Goal: Check status: Check status

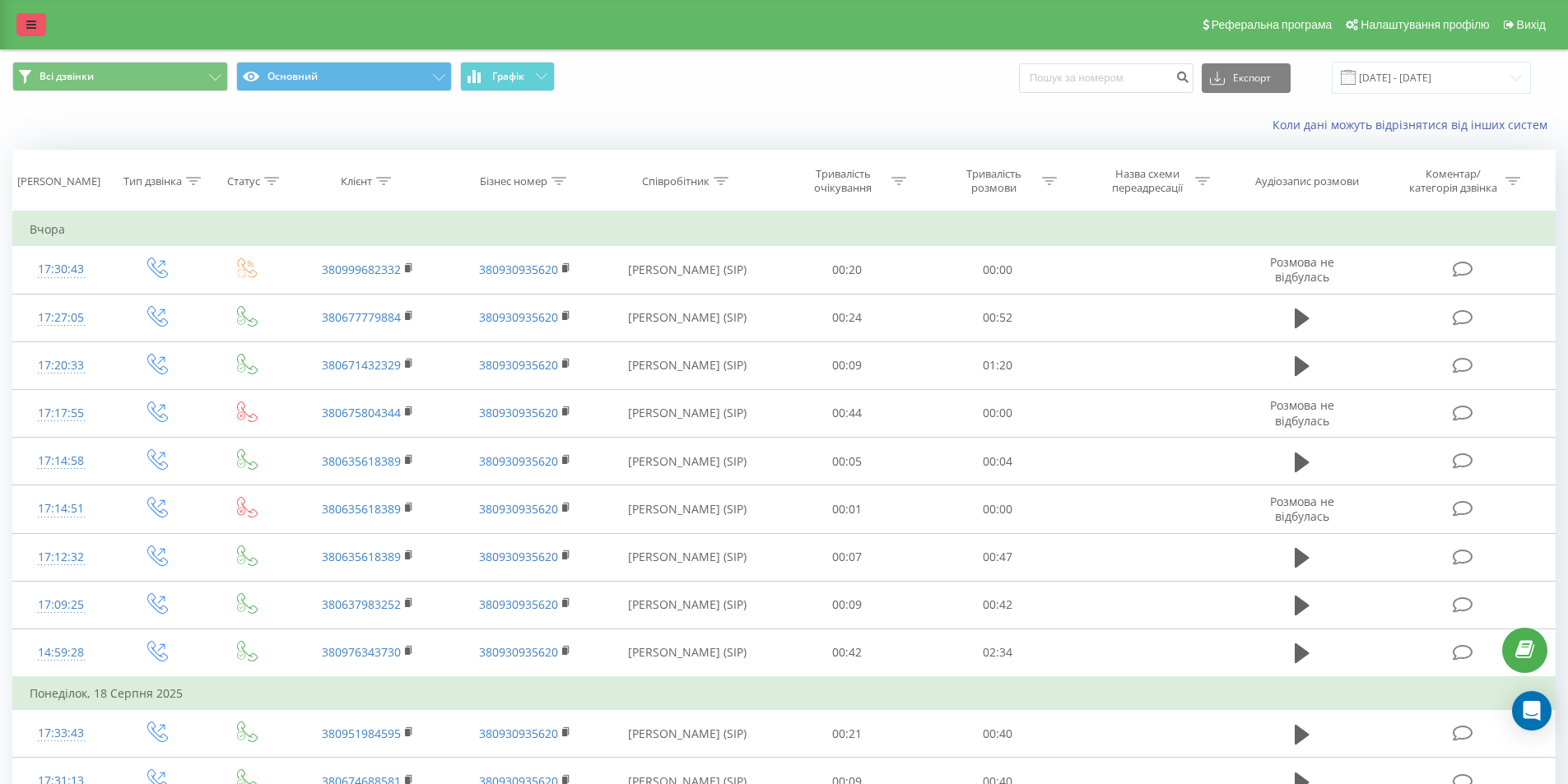
click at [20, 27] on link at bounding box center [32, 24] width 30 height 23
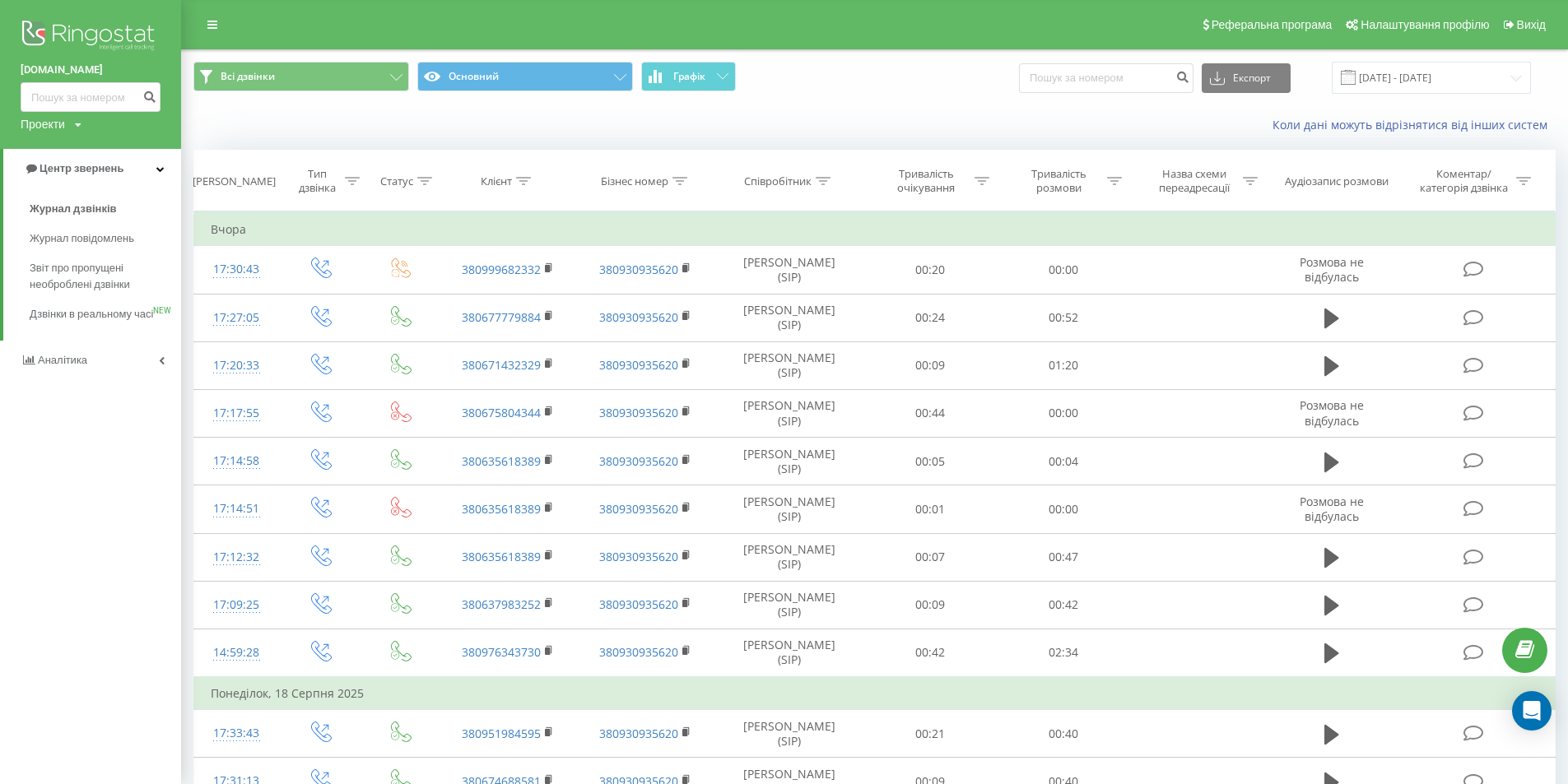
click at [475, 120] on div "Коли дані можуть відрізнятися вiд інших систем" at bounding box center [874, 125] width 1385 height 40
click at [131, 165] on link "Центр звернень" at bounding box center [93, 169] width 178 height 40
click at [131, 165] on link "Центр звернень" at bounding box center [90, 169] width 181 height 40
click at [131, 165] on link "Центр звернень" at bounding box center [93, 169] width 178 height 40
click at [130, 203] on link "Аналiтика" at bounding box center [90, 208] width 181 height 40
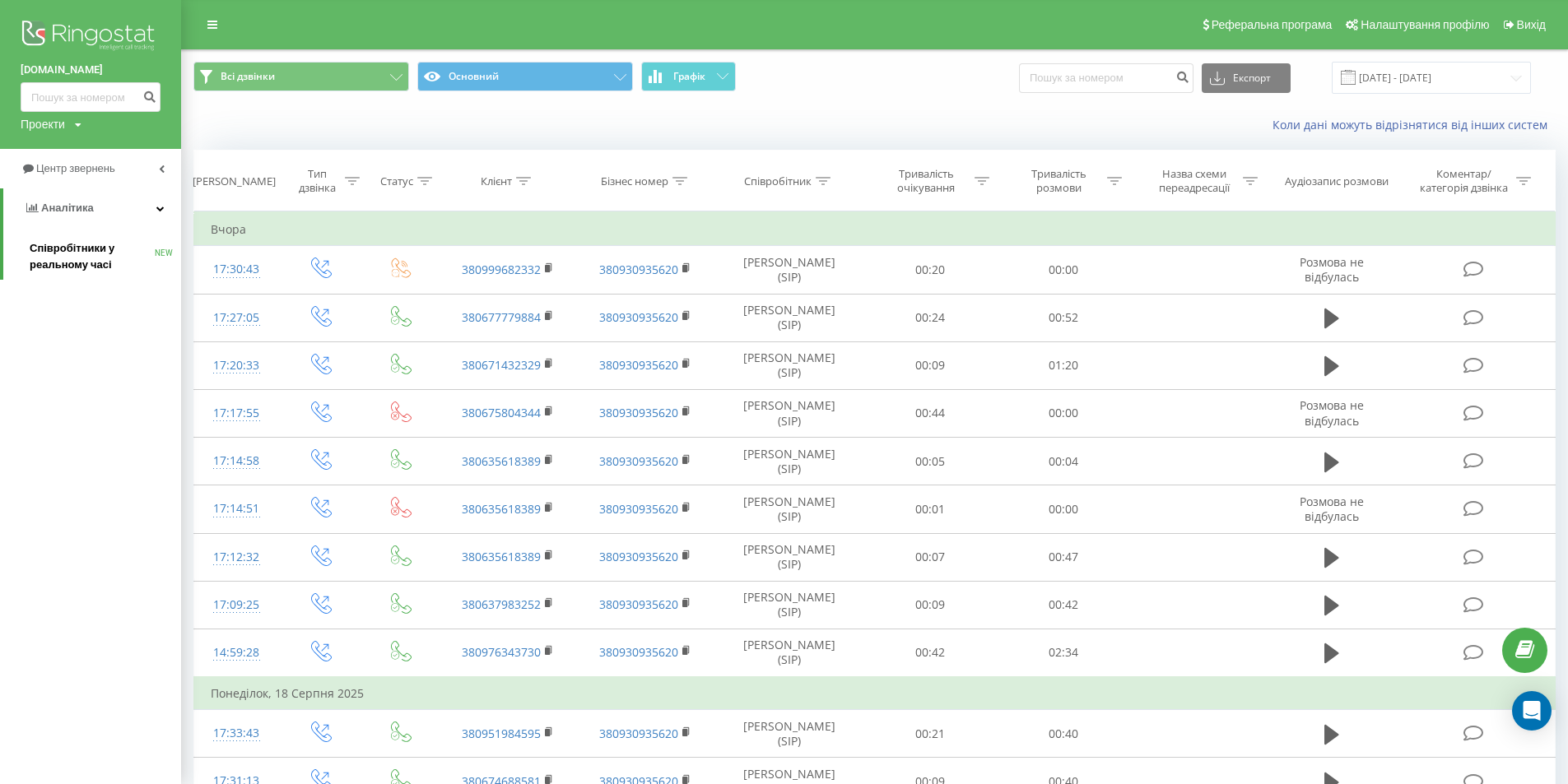
click at [101, 246] on span "Співробітники у реальному часі" at bounding box center [92, 257] width 125 height 33
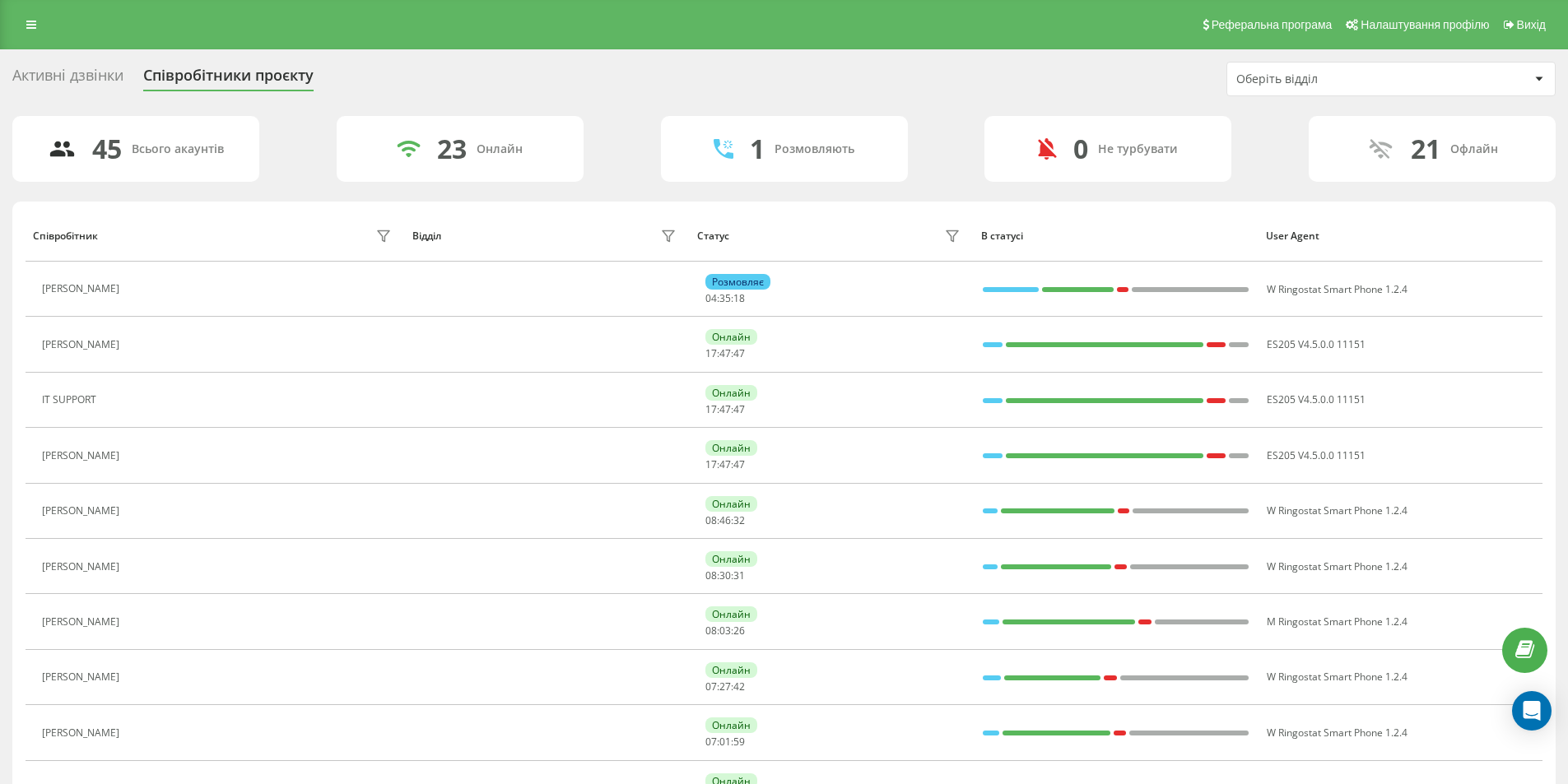
click at [83, 73] on div "Активні дзвінки" at bounding box center [68, 80] width 111 height 26
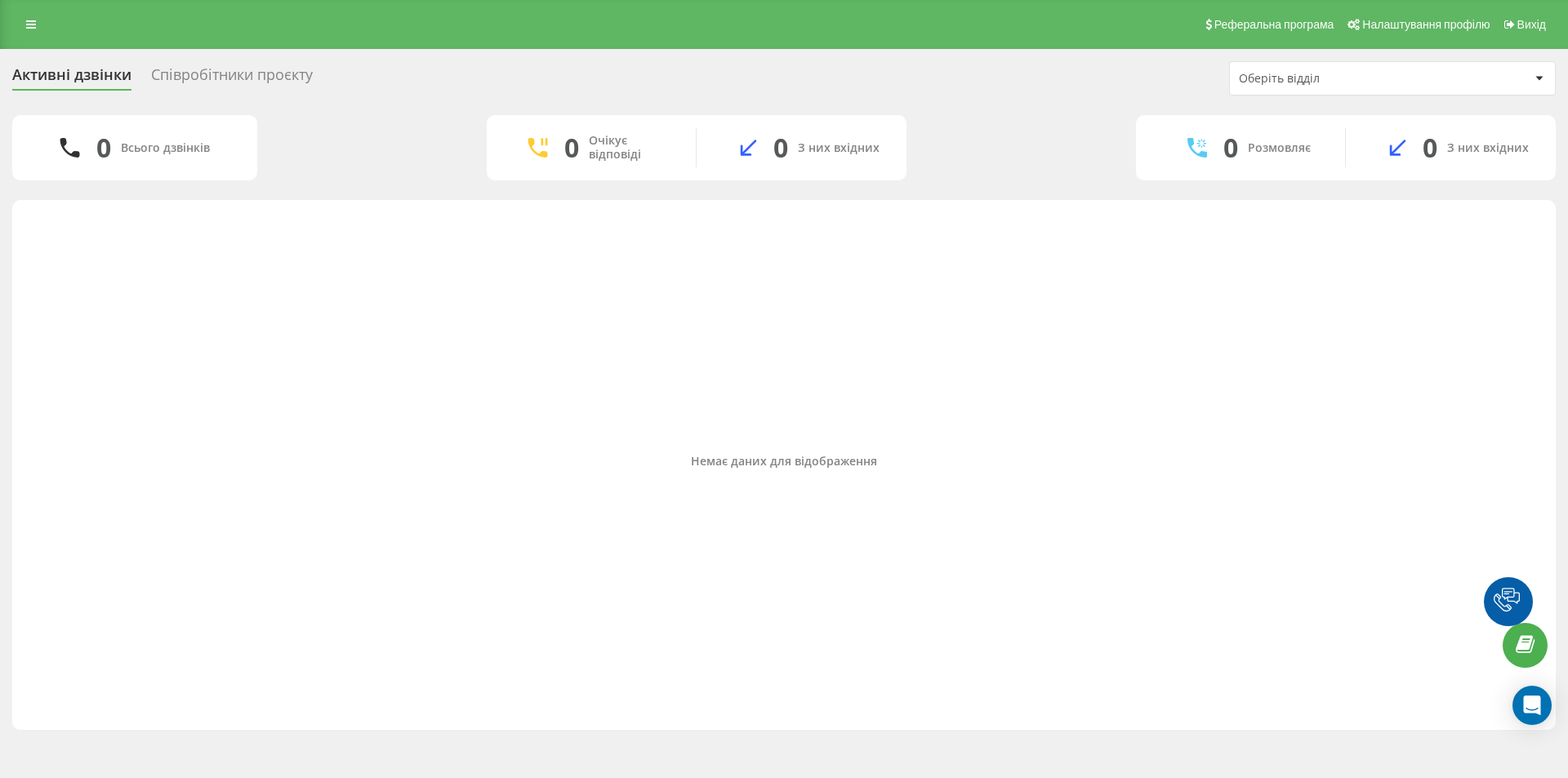
click at [36, 26] on link at bounding box center [31, 24] width 29 height 23
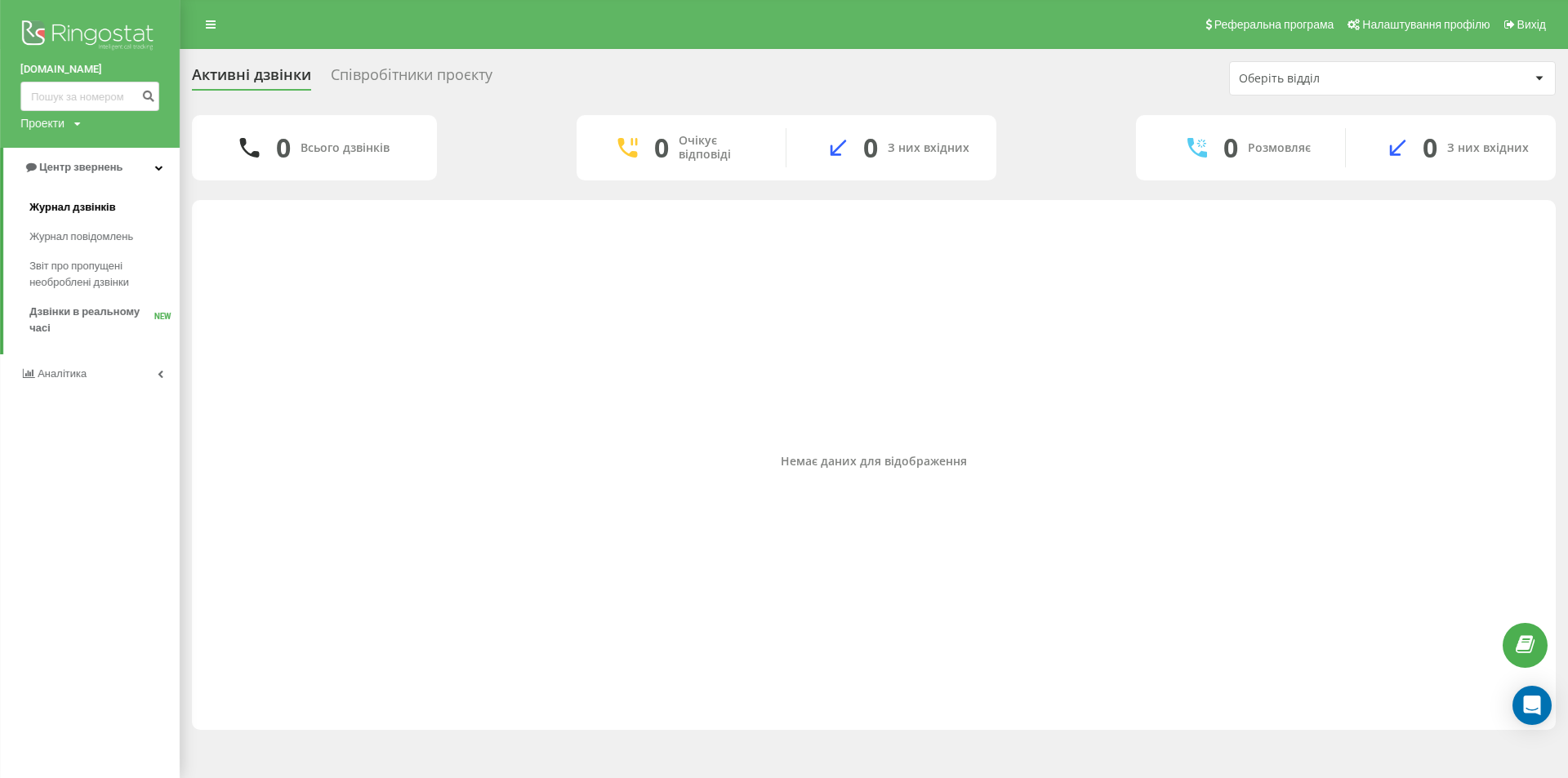
click at [93, 204] on span "Журнал дзвінків" at bounding box center [73, 208] width 86 height 17
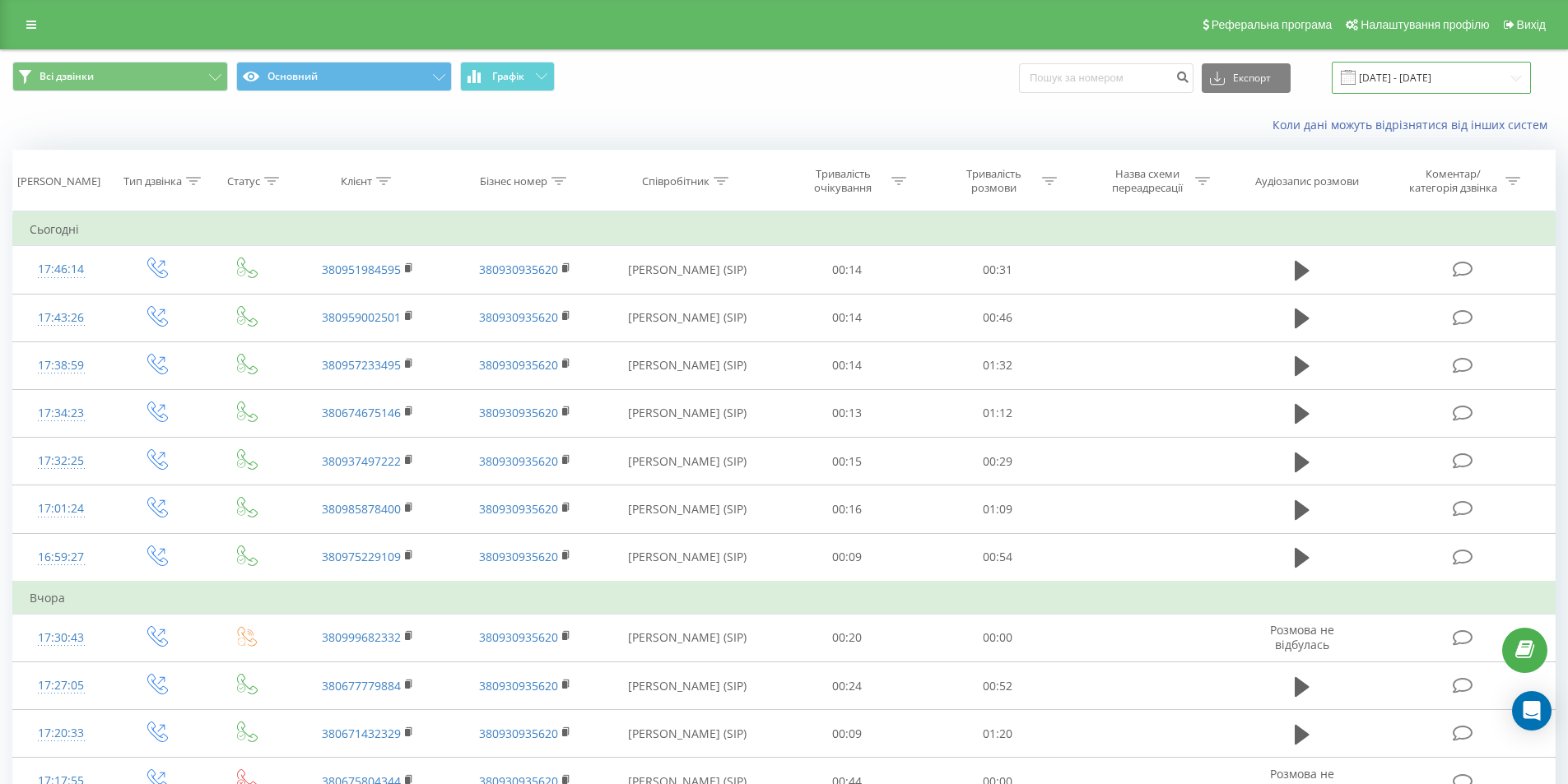
click at [1498, 77] on input "20.07.2025 - 20.08.2025" at bounding box center [1431, 78] width 199 height 32
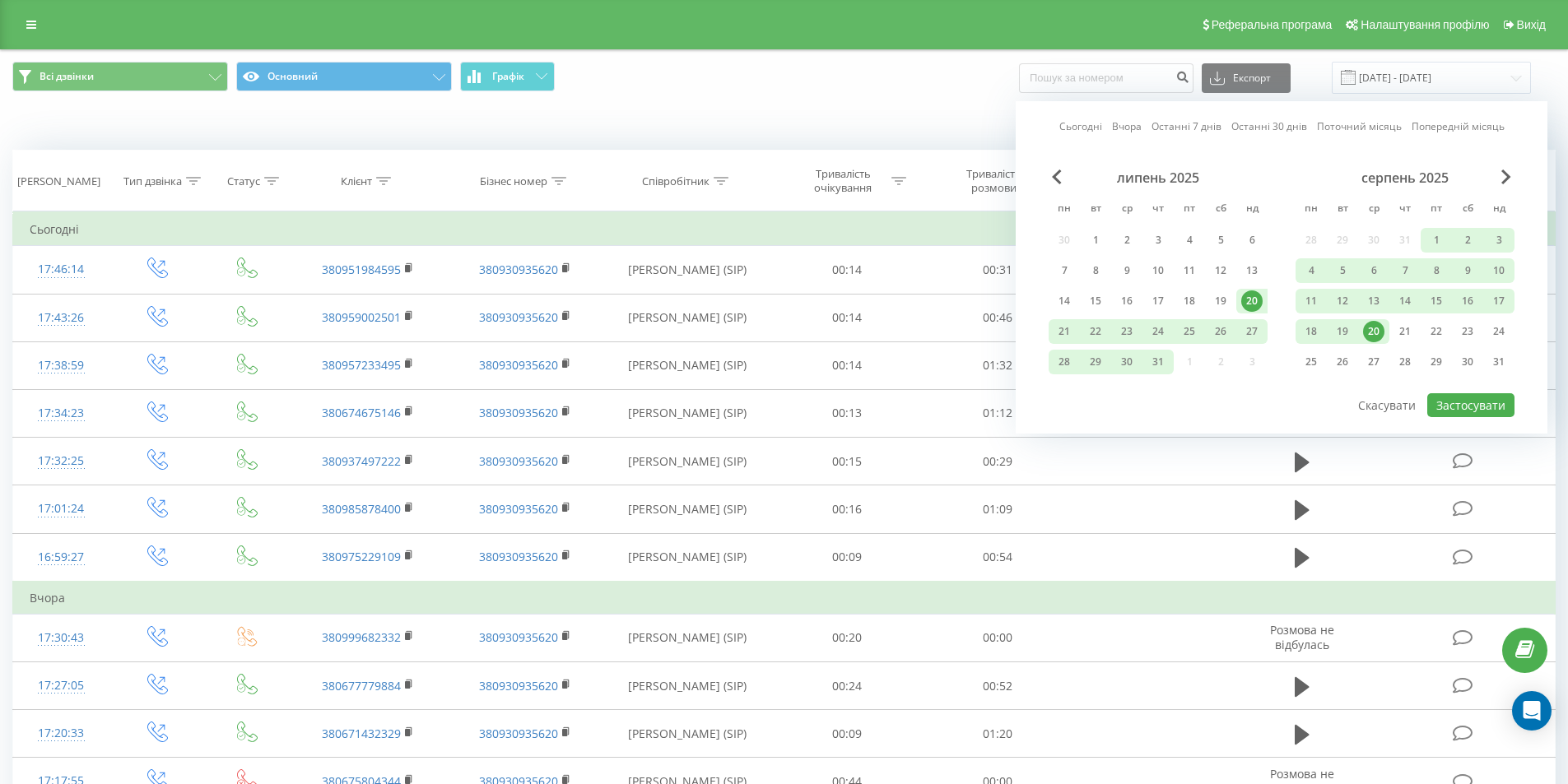
click at [1378, 331] on div "20" at bounding box center [1373, 331] width 21 height 21
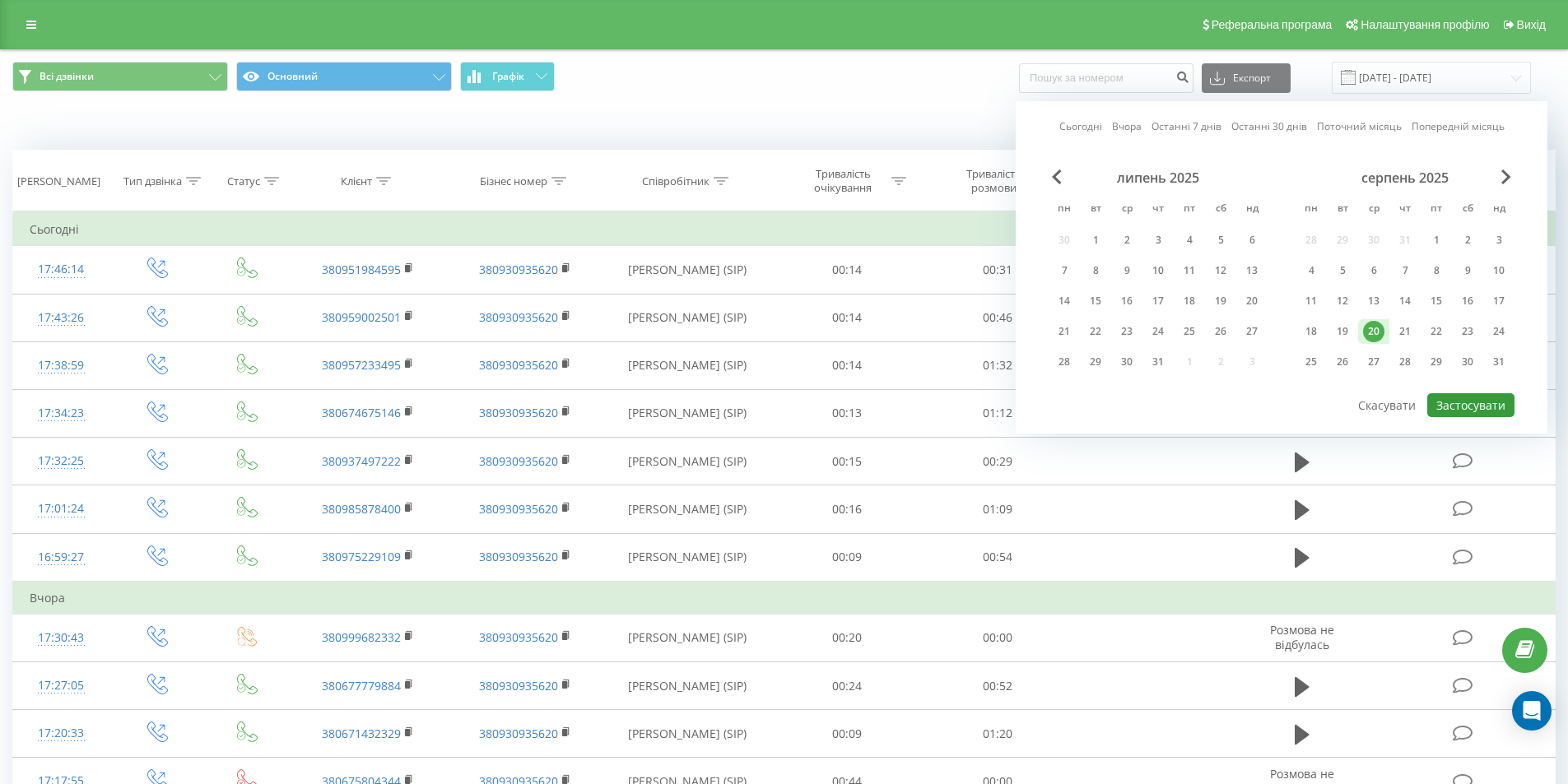
click at [1454, 400] on button "Застосувати" at bounding box center [1471, 405] width 87 height 24
type input "[DATE] - [DATE]"
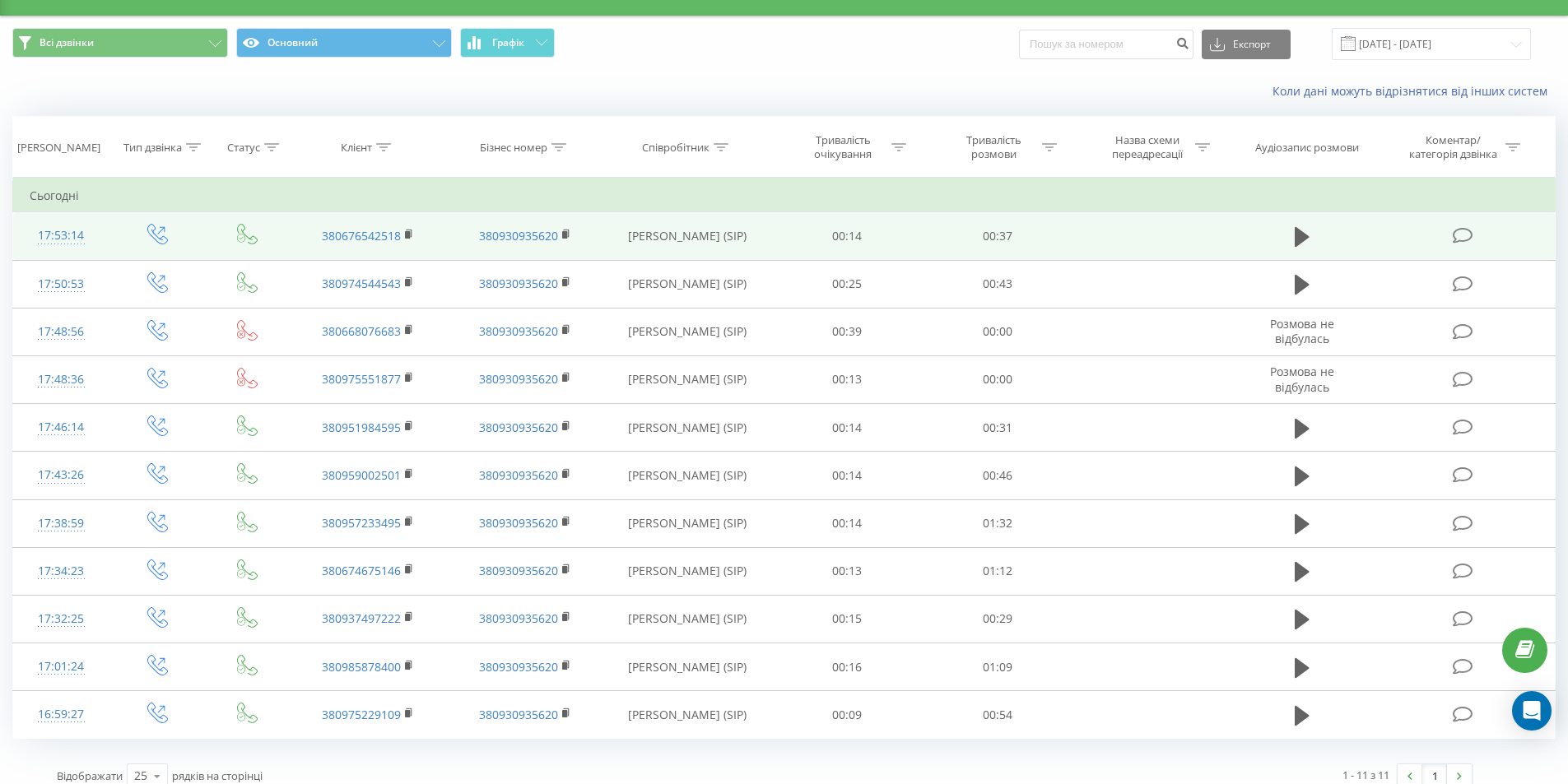
scroll to position [50, 0]
